Goal: Task Accomplishment & Management: Manage account settings

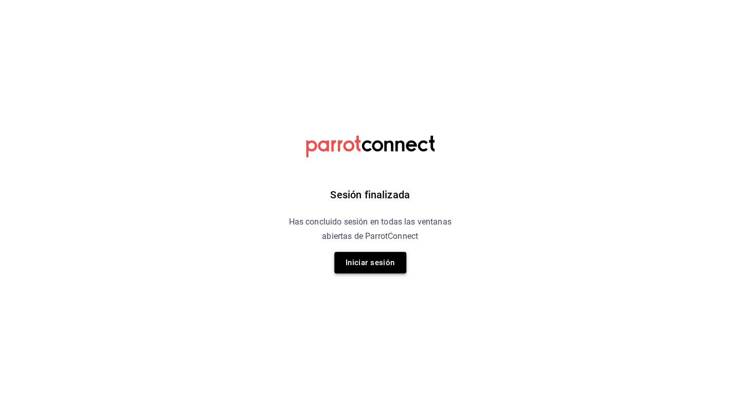
click at [388, 259] on button "Iniciar sesión" at bounding box center [370, 263] width 72 height 22
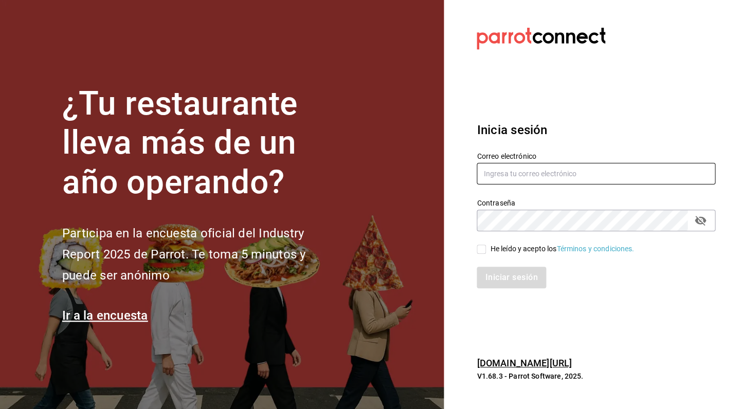
click at [484, 172] on input "text" at bounding box center [595, 174] width 239 height 22
type input "qnicoteziutlan@gmail.com"
click at [480, 257] on div "Iniciar sesión" at bounding box center [589, 271] width 251 height 34
click at [480, 252] on input "He leído y acepto los Términos y condiciones." at bounding box center [480, 249] width 9 height 9
checkbox input "true"
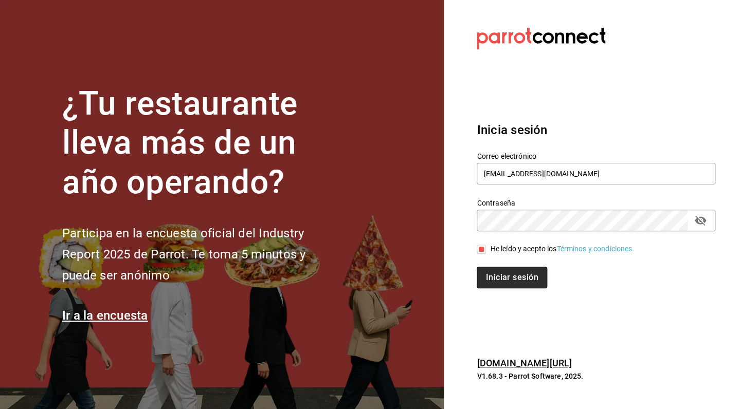
click at [491, 278] on button "Iniciar sesión" at bounding box center [511, 278] width 70 height 22
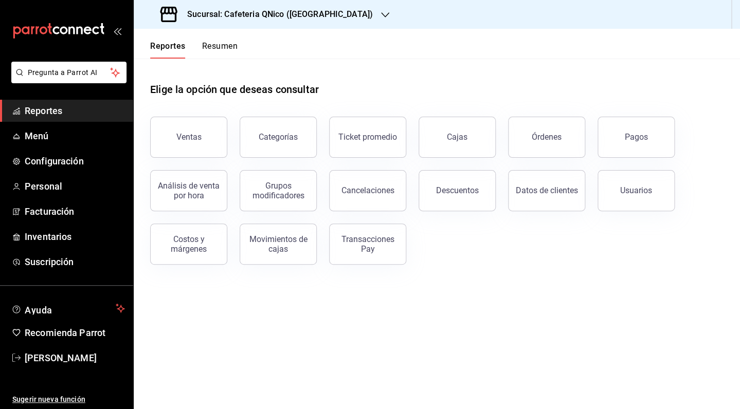
click at [209, 47] on button "Resumen" at bounding box center [219, 49] width 35 height 17
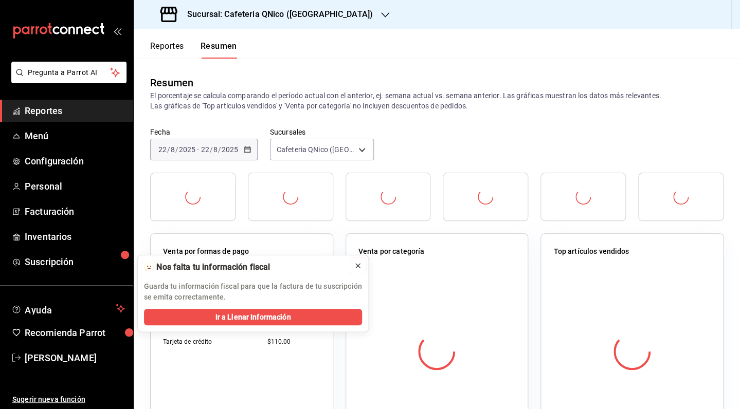
click at [359, 266] on icon at bounding box center [358, 266] width 4 height 4
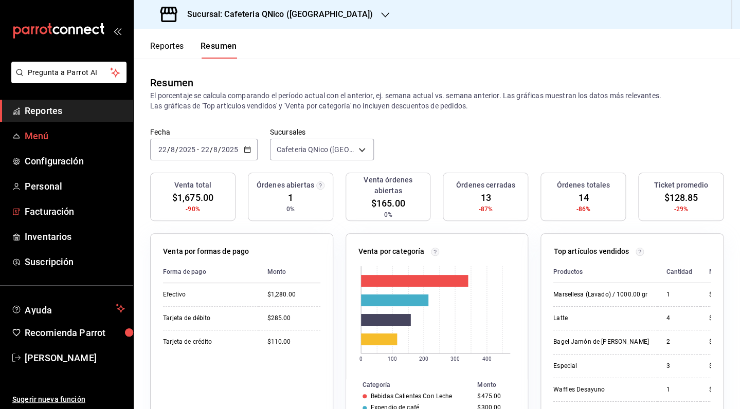
click at [44, 136] on span "Menú" at bounding box center [75, 136] width 100 height 14
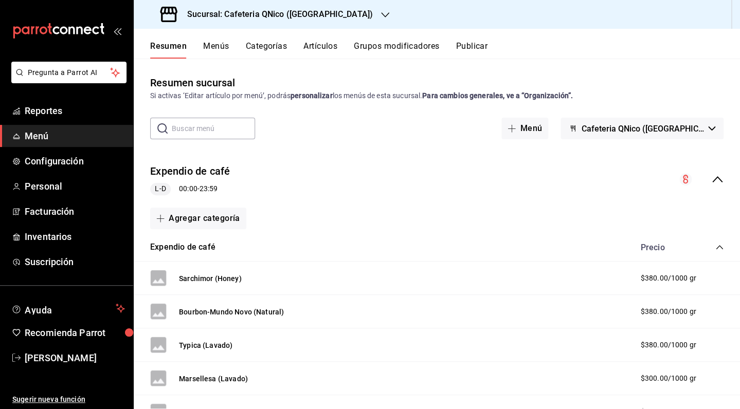
click at [207, 50] on button "Menús" at bounding box center [216, 49] width 26 height 17
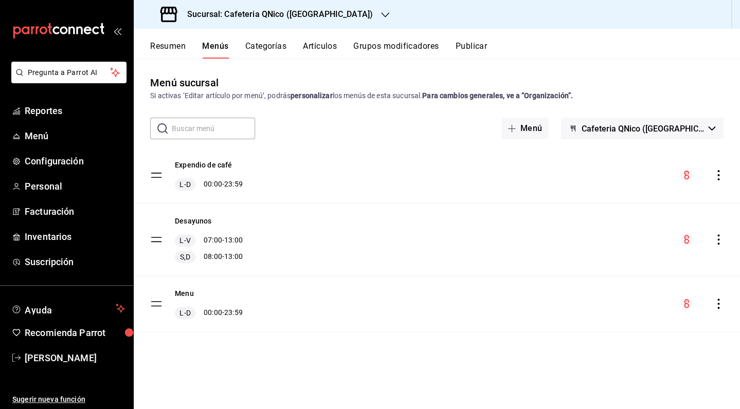
click at [174, 51] on button "Resumen" at bounding box center [167, 49] width 35 height 17
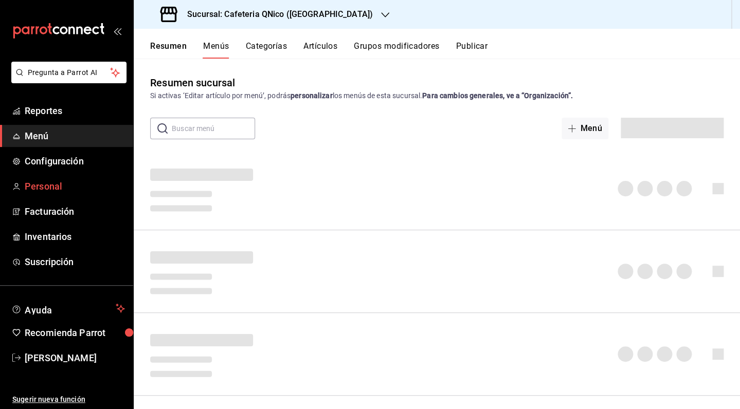
click at [42, 187] on span "Personal" at bounding box center [75, 186] width 100 height 14
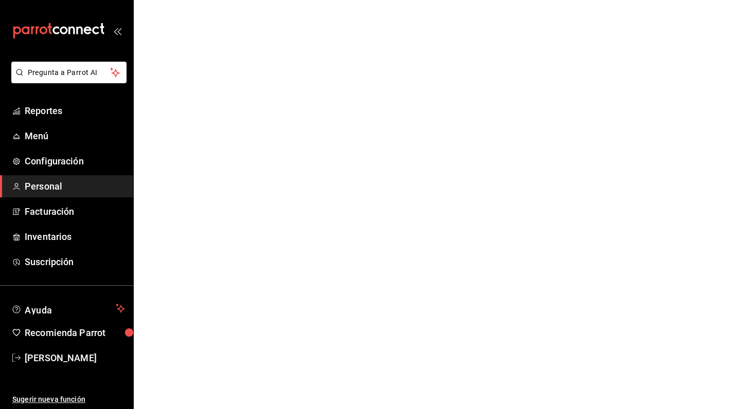
click at [490, 0] on html "Pregunta a Parrot AI Reportes Menú Configuración Personal Facturación Inventari…" at bounding box center [370, 0] width 740 height 0
click at [32, 114] on span "Reportes" at bounding box center [75, 111] width 100 height 14
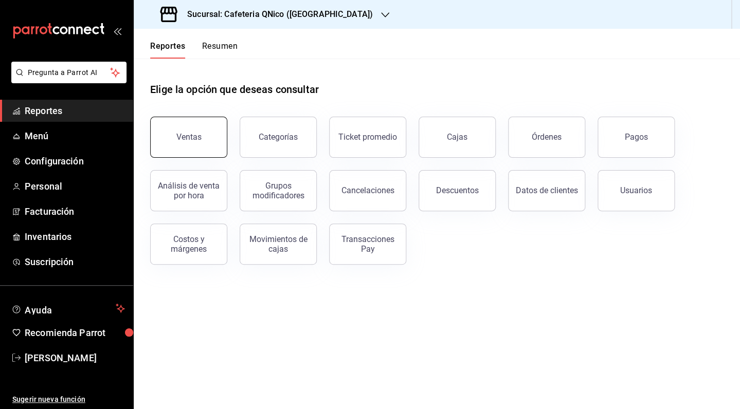
click at [182, 131] on button "Ventas" at bounding box center [188, 137] width 77 height 41
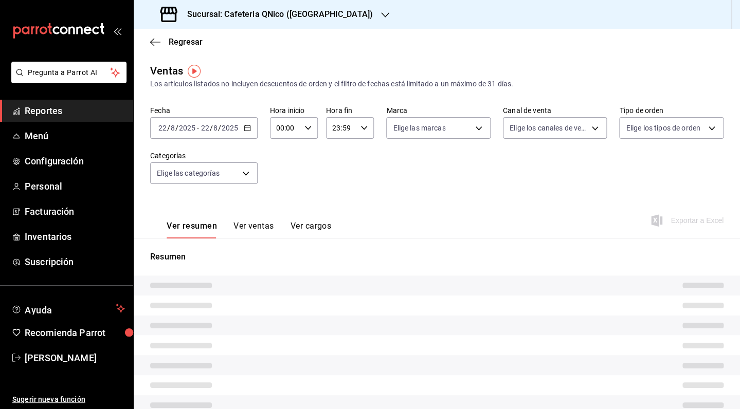
click at [181, 37] on div "Regresar" at bounding box center [437, 42] width 606 height 26
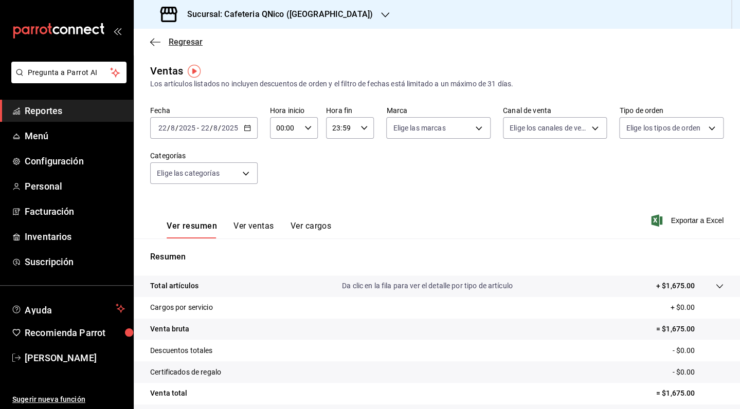
click at [179, 39] on span "Regresar" at bounding box center [186, 42] width 34 height 10
